Goal: Task Accomplishment & Management: Complete application form

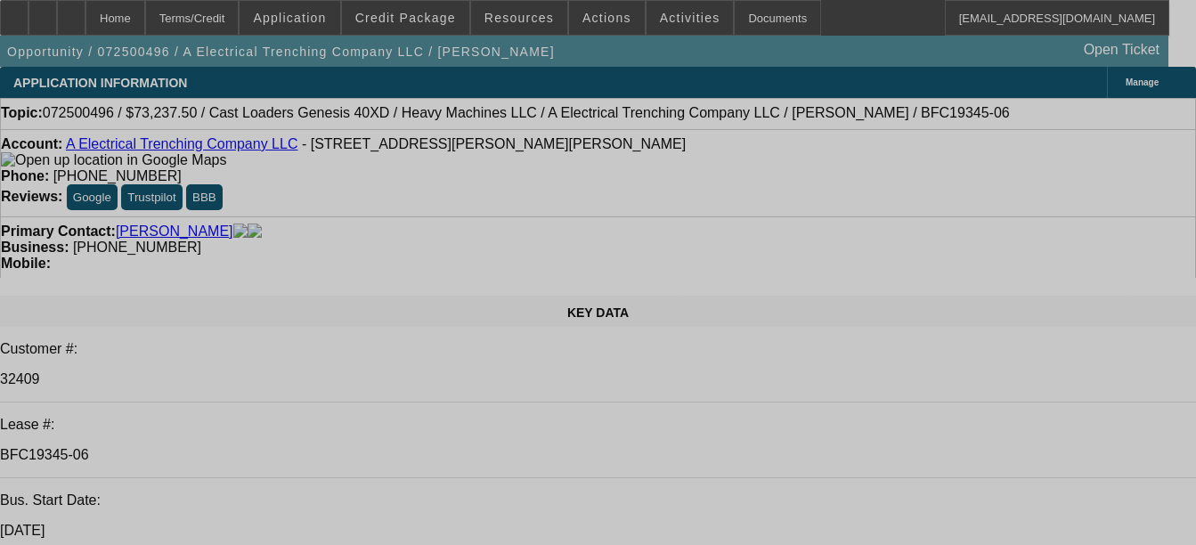
select select "0"
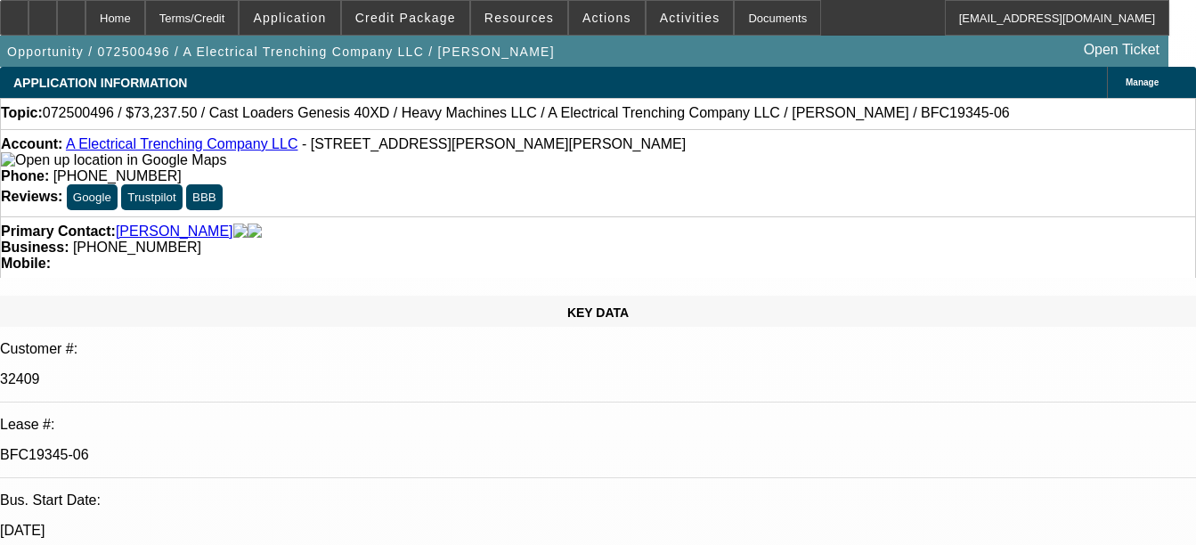
select select "0"
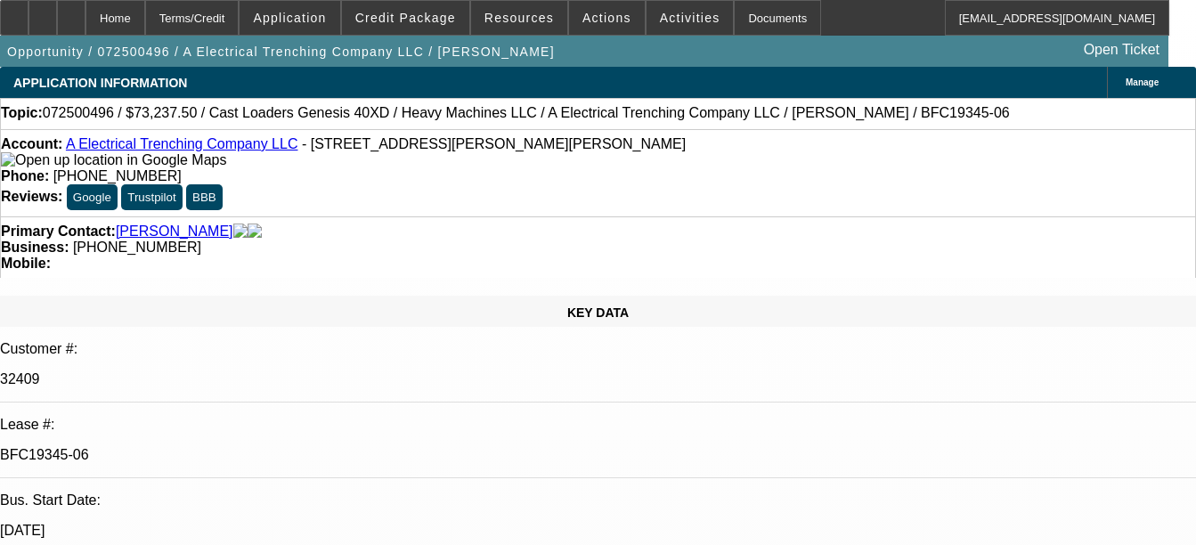
select select "0"
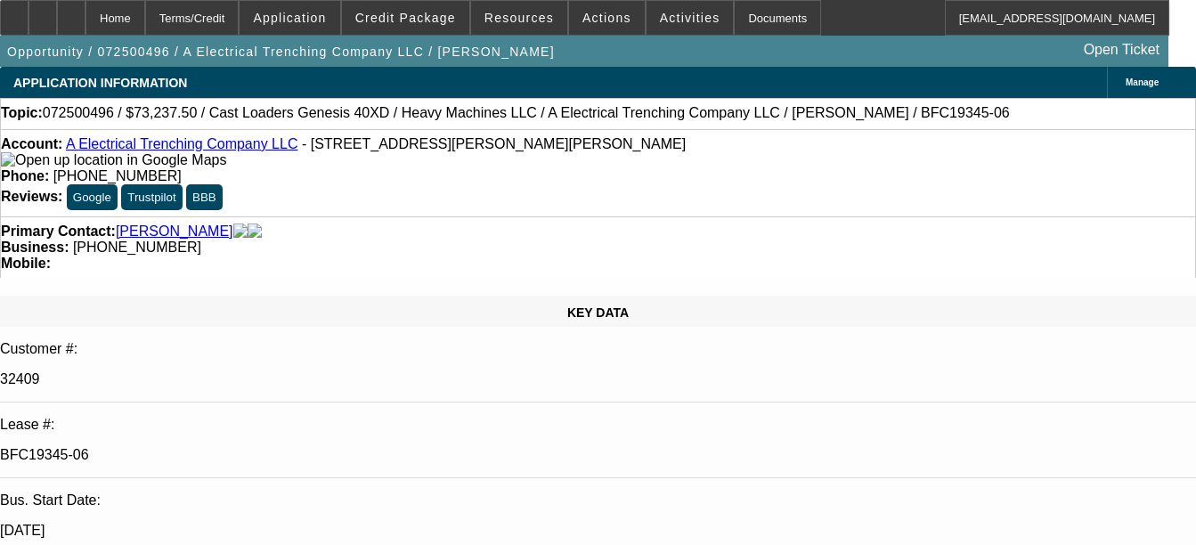
select select "1"
select select "3"
select select "6"
select select "1"
select select "3"
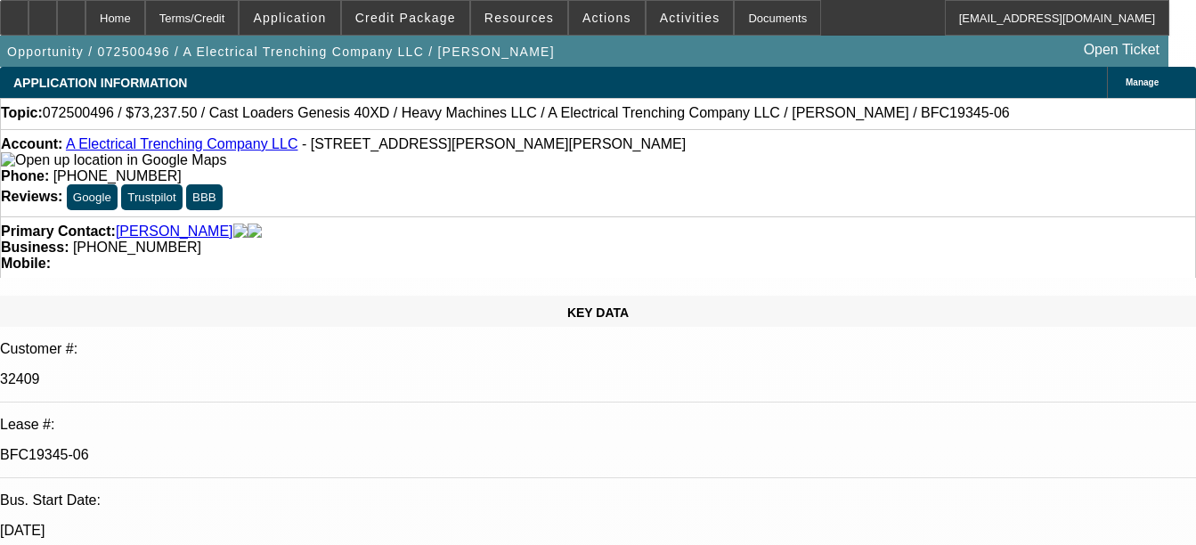
select select "6"
select select "1"
select select "3"
select select "6"
select select "1"
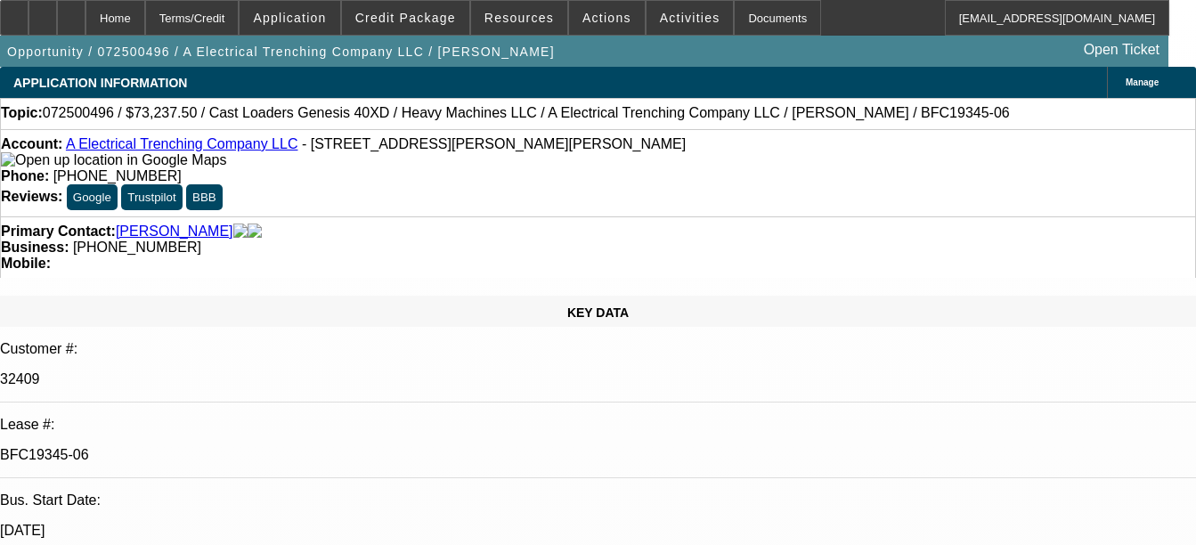
select select "2"
select select "6"
click at [763, 18] on div "Documents" at bounding box center [777, 18] width 87 height 36
